Goal: Task Accomplishment & Management: Manage account settings

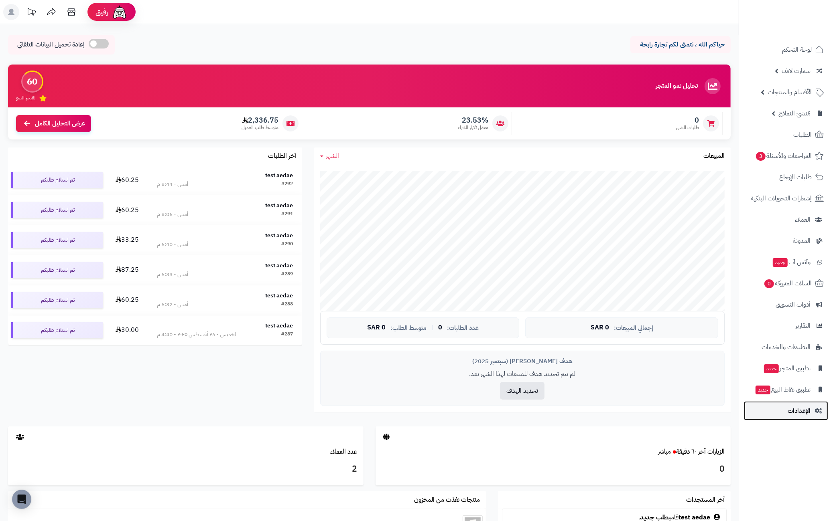
click at [786, 410] on link "الإعدادات" at bounding box center [786, 411] width 84 height 19
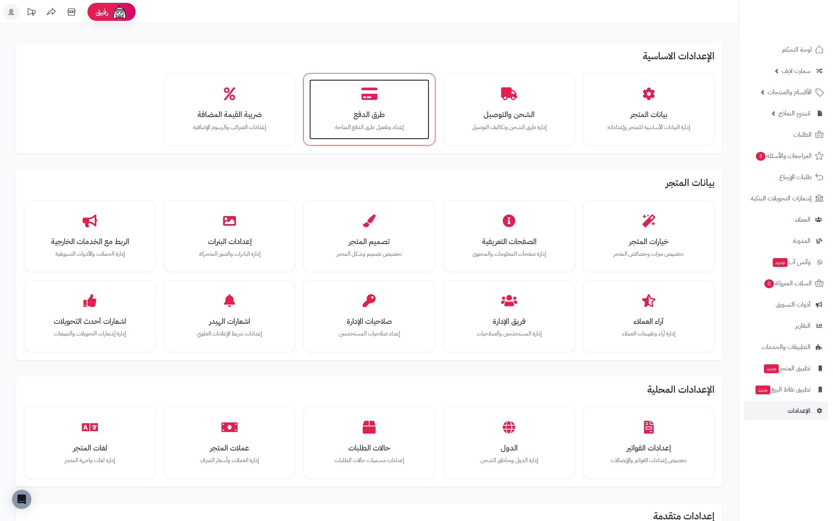
click at [390, 117] on h3 "طرق الدفع" at bounding box center [368, 114] width 103 height 8
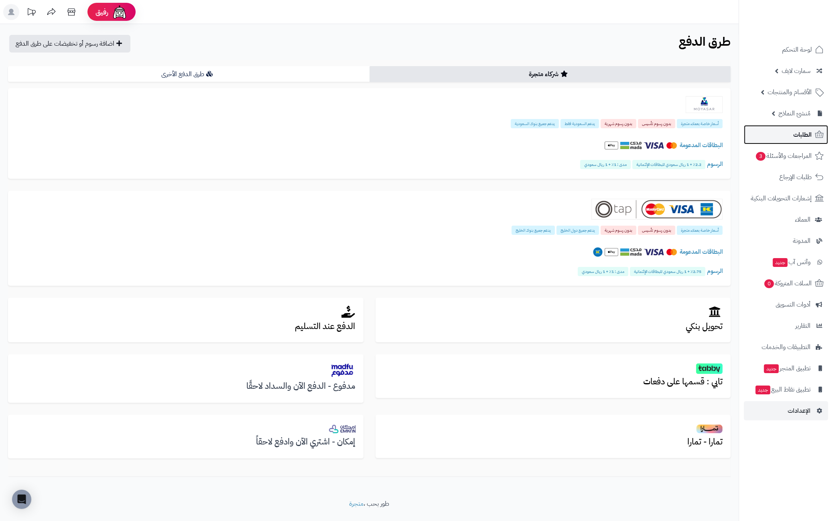
click at [796, 132] on span "الطلبات" at bounding box center [802, 134] width 18 height 11
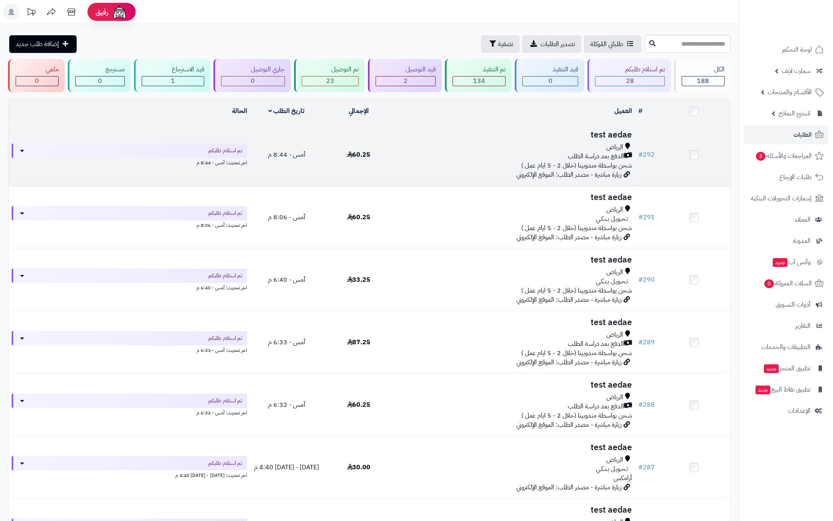
click at [588, 161] on span "شحن بواسطة مندوبينا (خلال 2 - 5 ايام عمل )" at bounding box center [576, 166] width 111 height 10
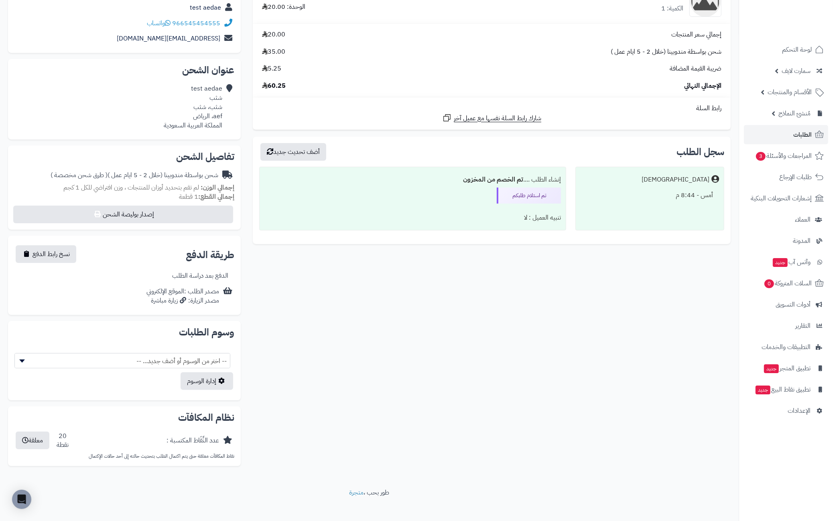
scroll to position [125, 0]
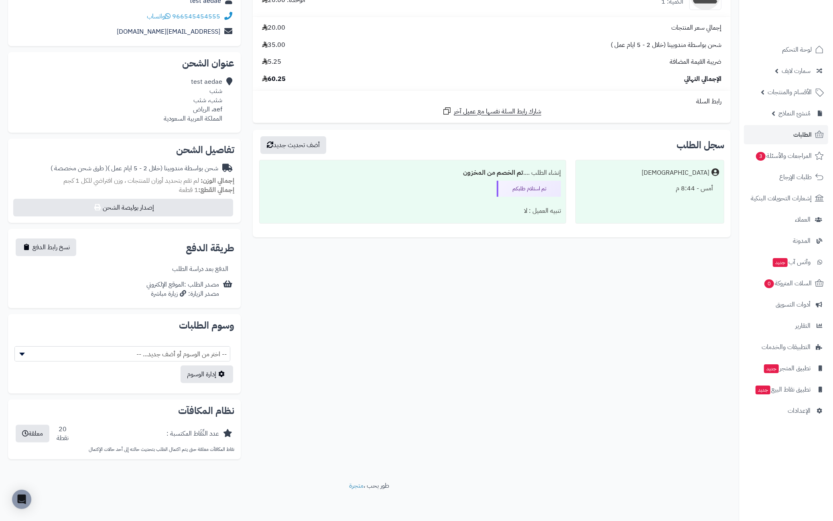
click at [190, 353] on span "-- اختر من الوسوم أو أضف جديد... --" at bounding box center [122, 354] width 215 height 15
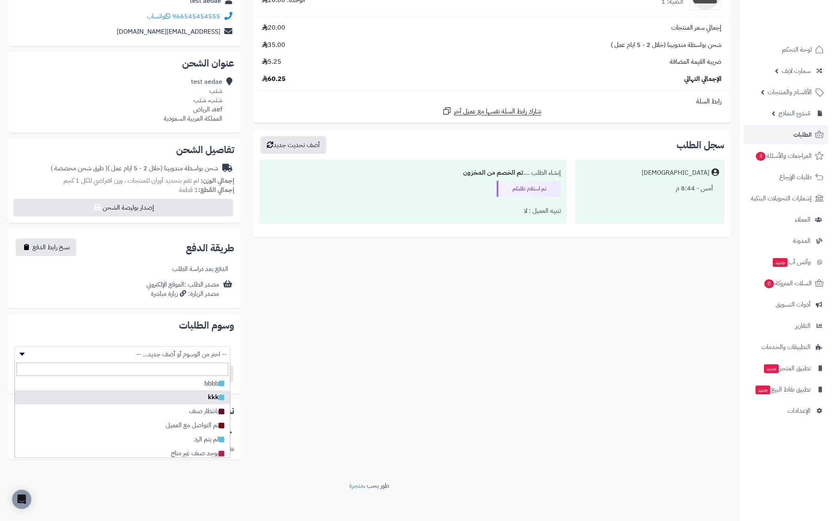
scroll to position [31, 0]
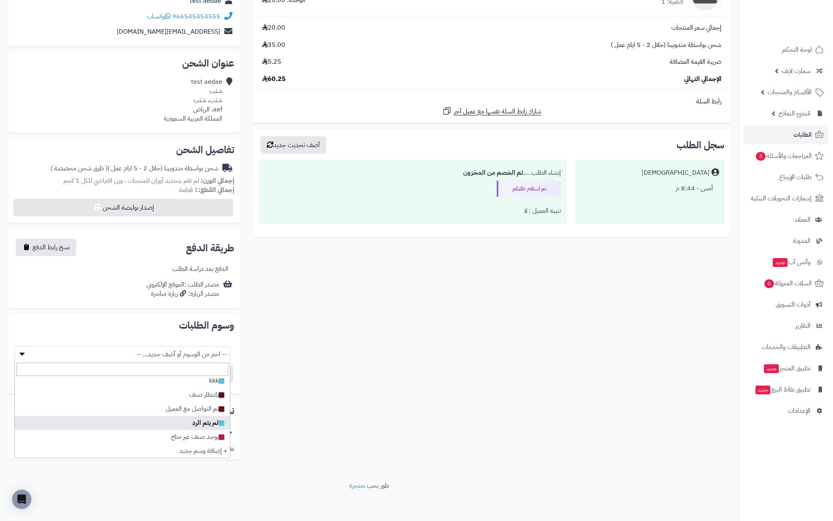
select select
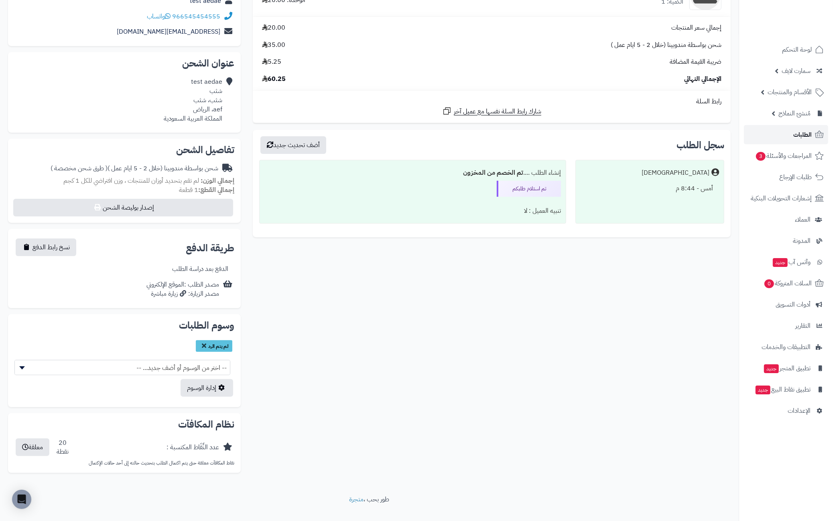
click at [800, 130] on span "الطلبات" at bounding box center [802, 134] width 18 height 11
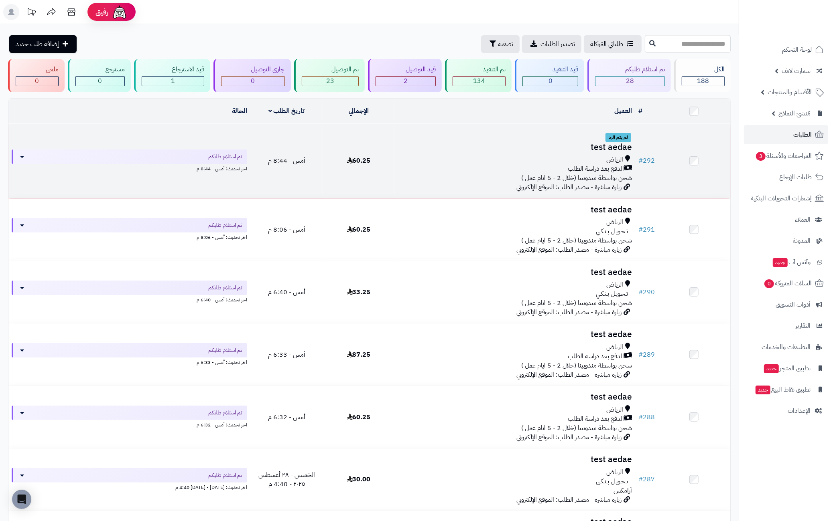
click at [608, 170] on span "الدفع بعد دراسة الطلب" at bounding box center [596, 168] width 56 height 9
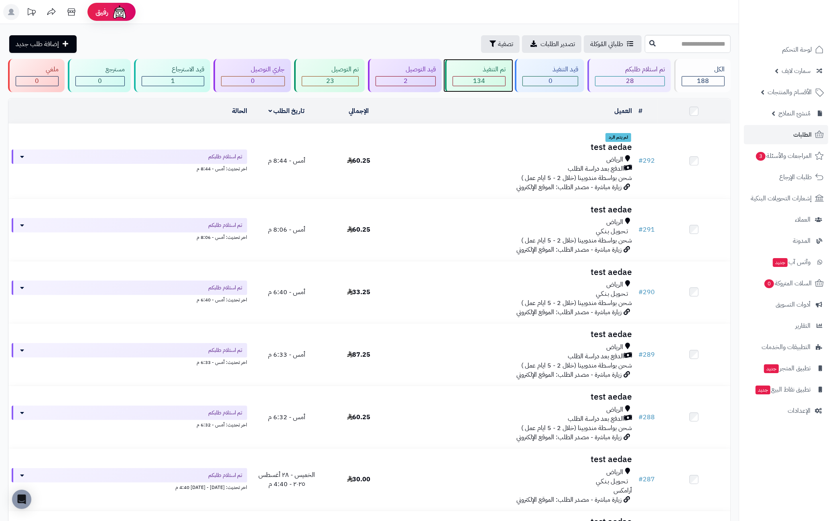
click at [494, 75] on div "تم التنفيذ 134" at bounding box center [478, 75] width 67 height 33
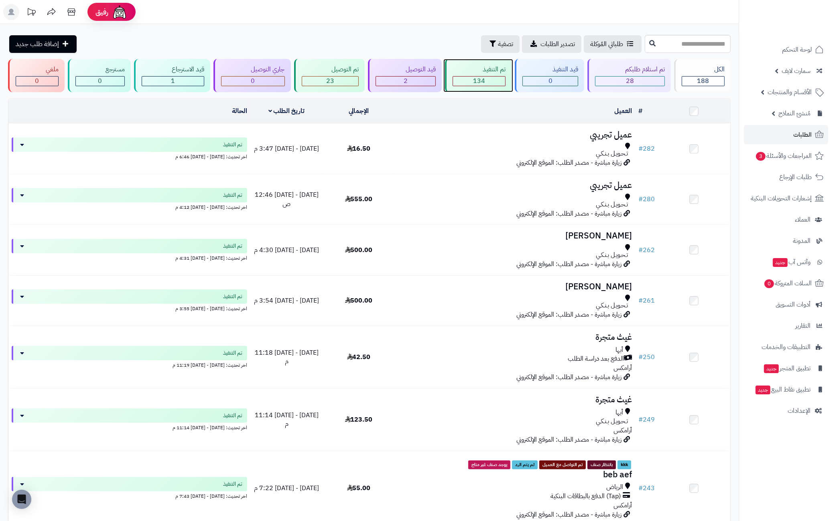
click at [489, 85] on div "134" at bounding box center [479, 81] width 52 height 9
click at [793, 89] on span "الأقسام والمنتجات" at bounding box center [789, 92] width 44 height 11
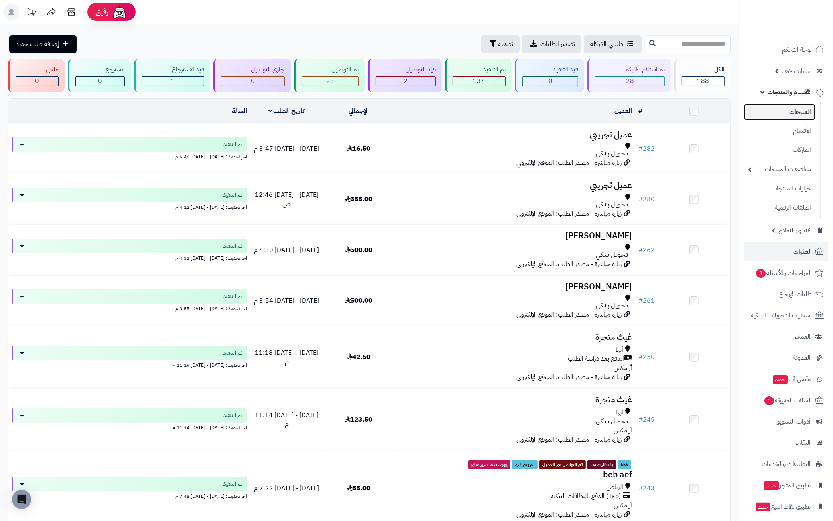
click at [792, 106] on link "المنتجات" at bounding box center [779, 112] width 71 height 16
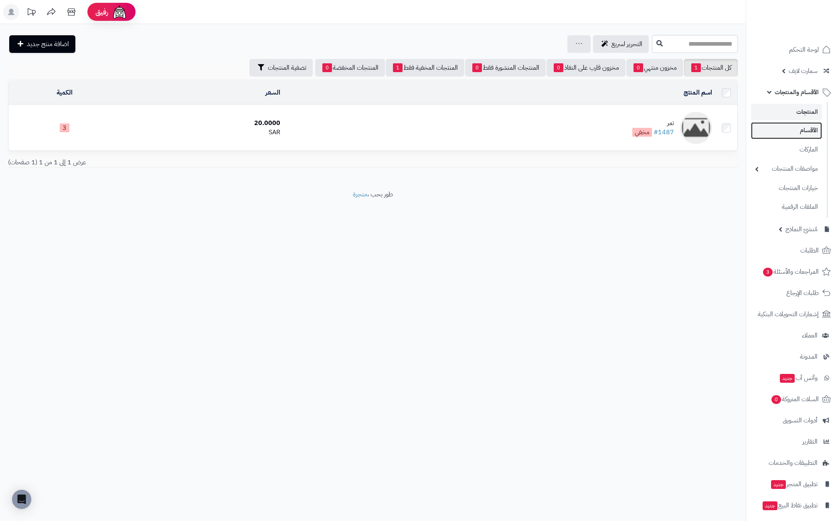
click at [775, 131] on link "الأقسام" at bounding box center [786, 130] width 71 height 16
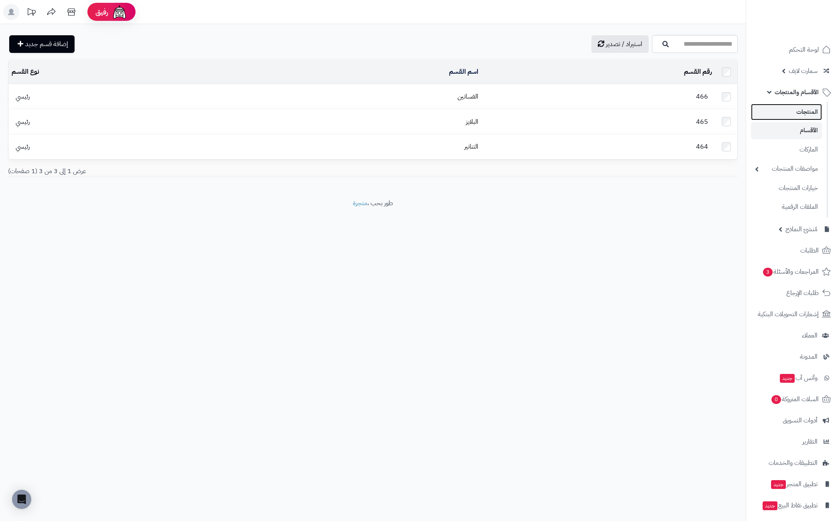
click at [802, 120] on link "المنتجات" at bounding box center [786, 112] width 71 height 16
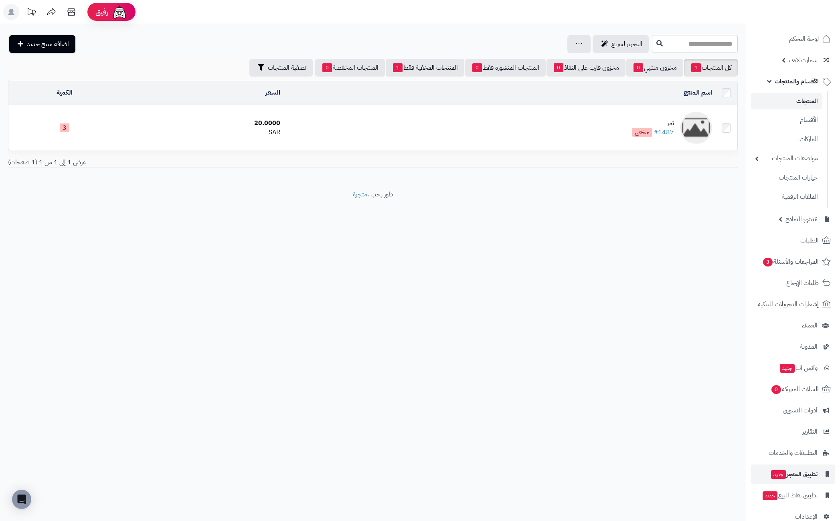
scroll to position [26, 0]
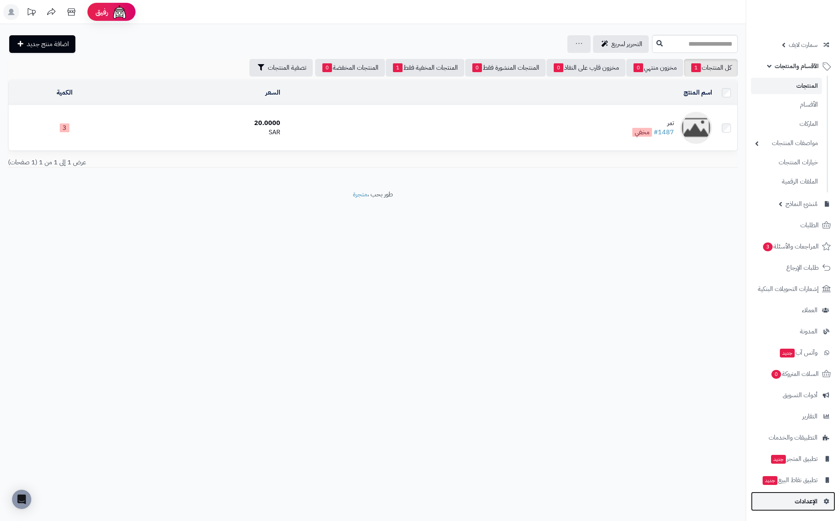
click at [811, 498] on span "الإعدادات" at bounding box center [806, 501] width 23 height 11
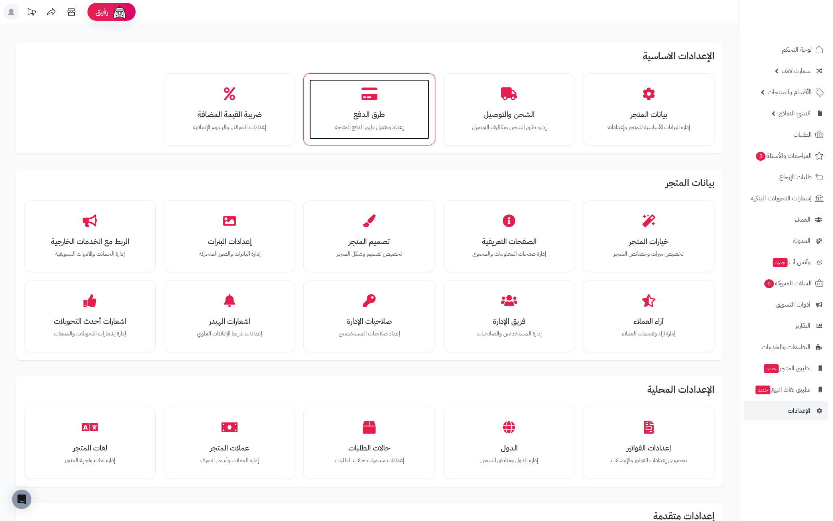
click at [400, 118] on h3 "طرق الدفع" at bounding box center [368, 114] width 103 height 8
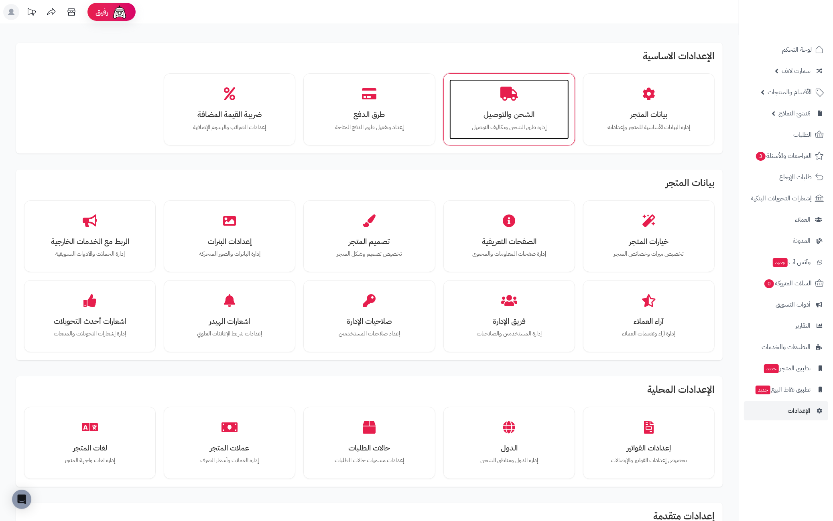
click at [475, 109] on div "الشحن والتوصيل إدارة طرق الشحن وتكاليف التوصيل" at bounding box center [509, 109] width 120 height 60
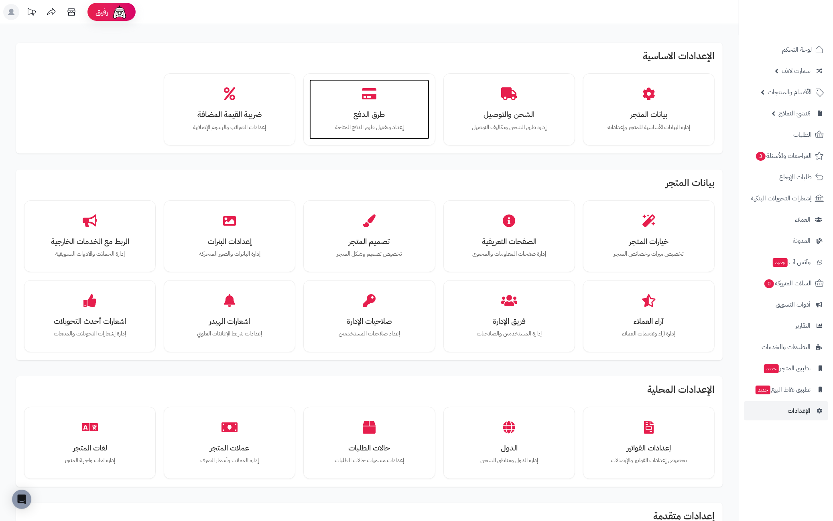
click at [383, 114] on h3 "طرق الدفع" at bounding box center [368, 114] width 103 height 8
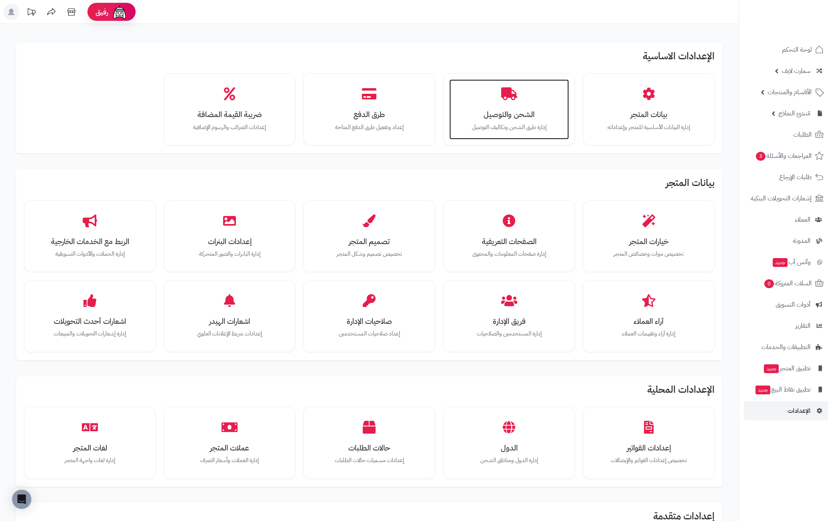
click at [512, 105] on div "الشحن والتوصيل إدارة طرق الشحن وتكاليف التوصيل" at bounding box center [509, 109] width 120 height 60
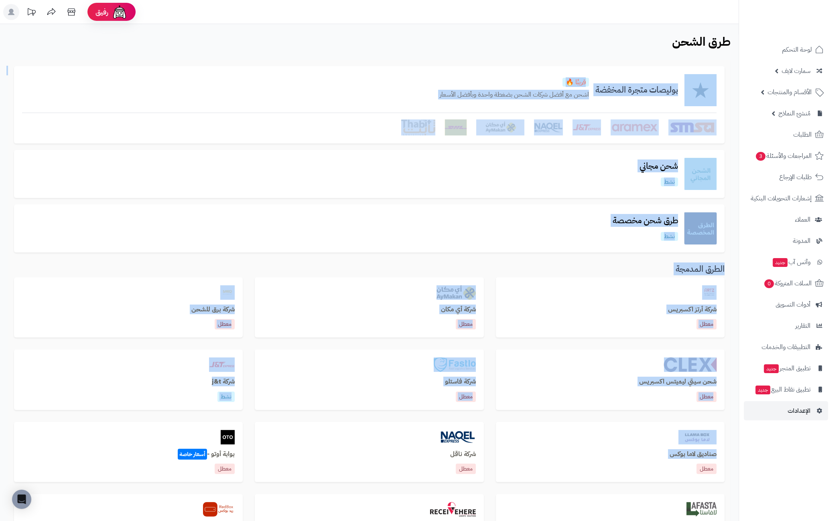
drag, startPoint x: 721, startPoint y: 456, endPoint x: 665, endPoint y: 458, distance: 55.4
click at [665, 458] on div "**********" at bounding box center [369, 389] width 738 height 658
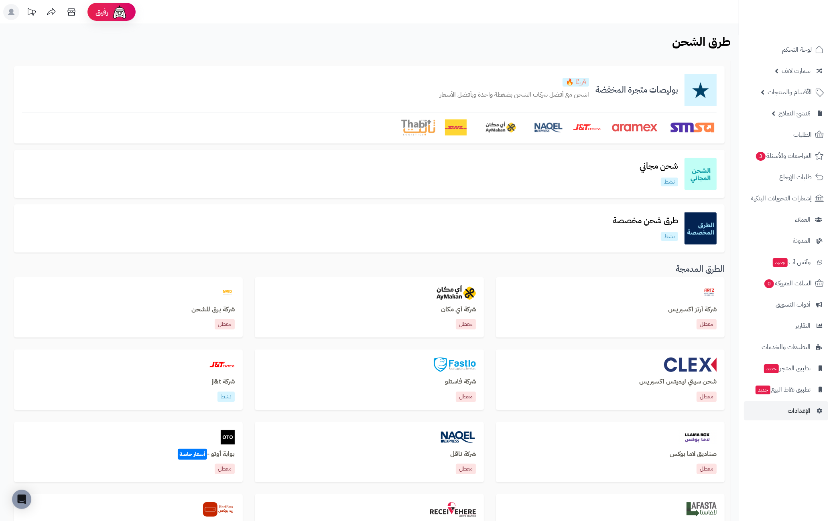
click at [759, 464] on nav "لوحة التحكم سمارت لايف مزامنة أصناف المنتجات مزامنة البراندات المنتجات مزامنة ا…" at bounding box center [785, 270] width 94 height 521
drag, startPoint x: 692, startPoint y: 454, endPoint x: 665, endPoint y: 454, distance: 27.3
click at [665, 454] on div "صناديق لاما بوكس معطل" at bounding box center [610, 458] width 241 height 73
copy h3 "صناديق لاما بوكس"
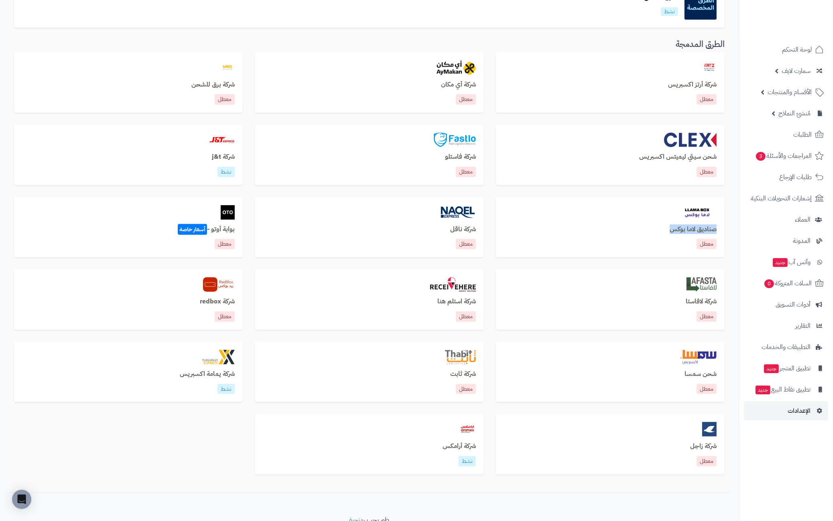
scroll to position [260, 0]
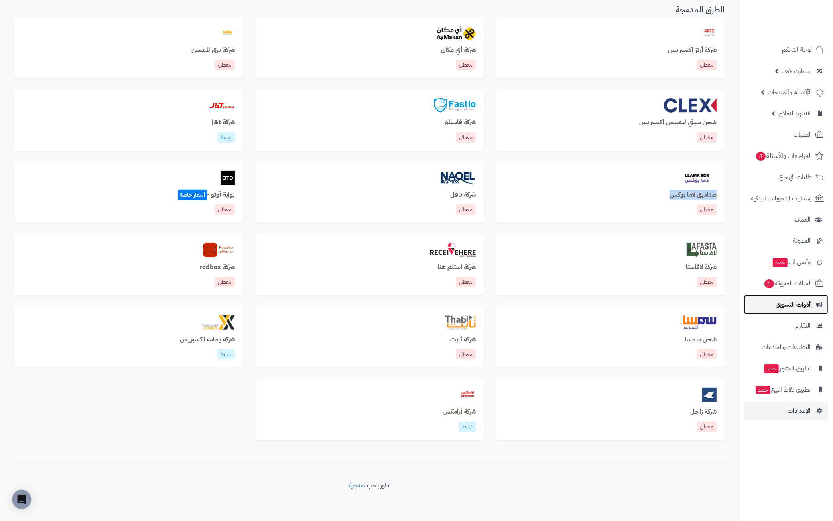
click at [797, 305] on span "أدوات التسويق" at bounding box center [792, 304] width 35 height 11
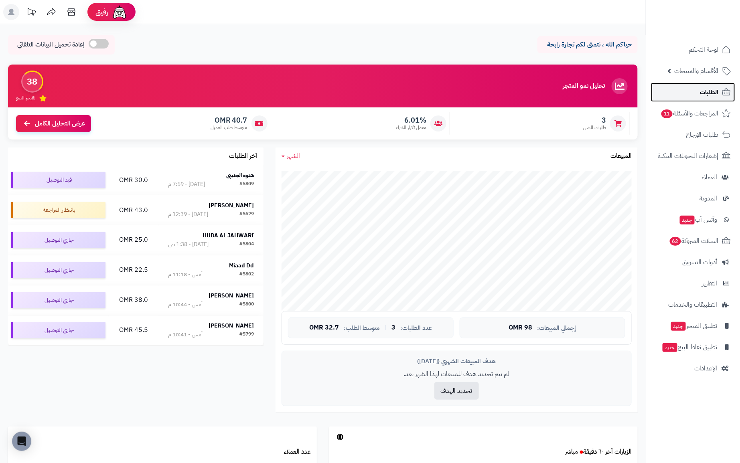
click at [713, 92] on span "الطلبات" at bounding box center [709, 92] width 18 height 11
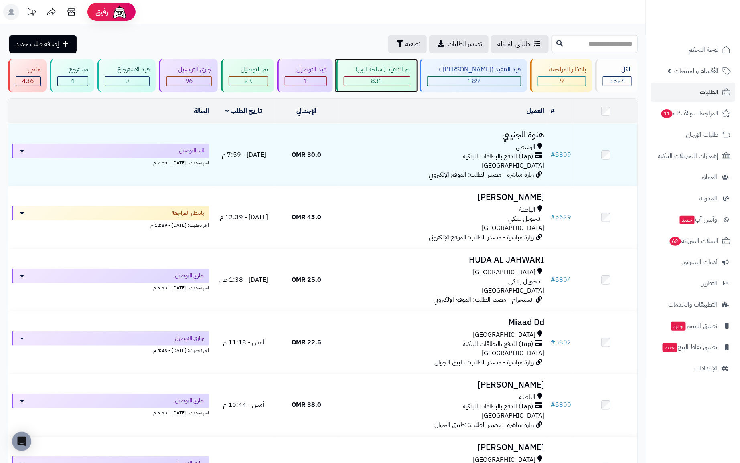
click at [404, 83] on div "831" at bounding box center [377, 81] width 66 height 9
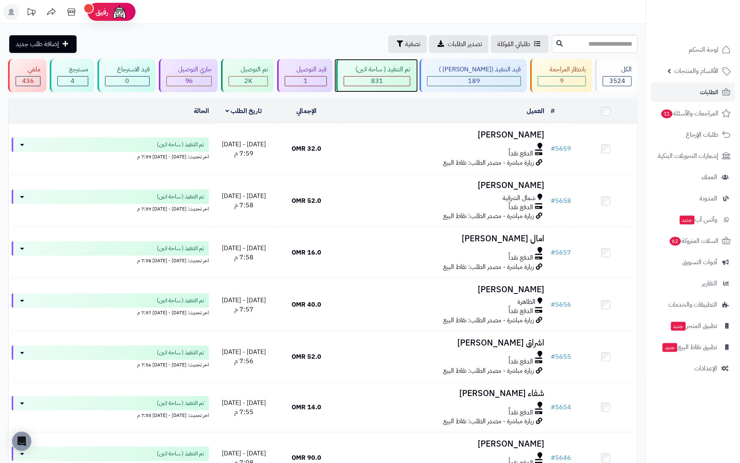
click at [411, 71] on div "تم التنفيذ ( ساحة اتين)" at bounding box center [377, 69] width 67 height 9
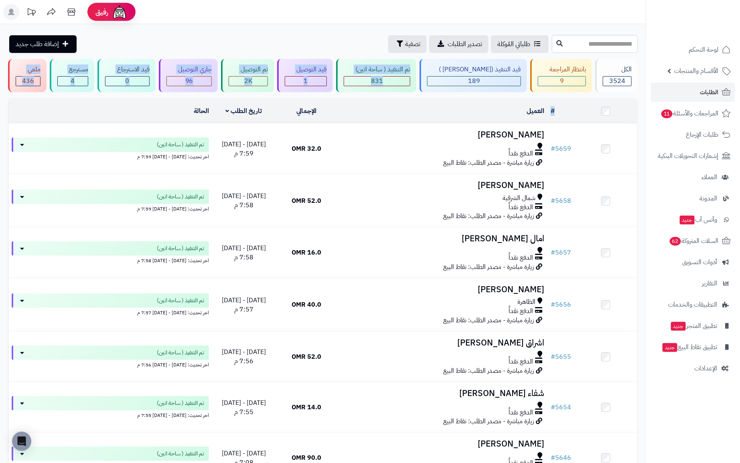
drag, startPoint x: 407, startPoint y: 80, endPoint x: 429, endPoint y: 71, distance: 23.6
